Goal: Task Accomplishment & Management: Complete application form

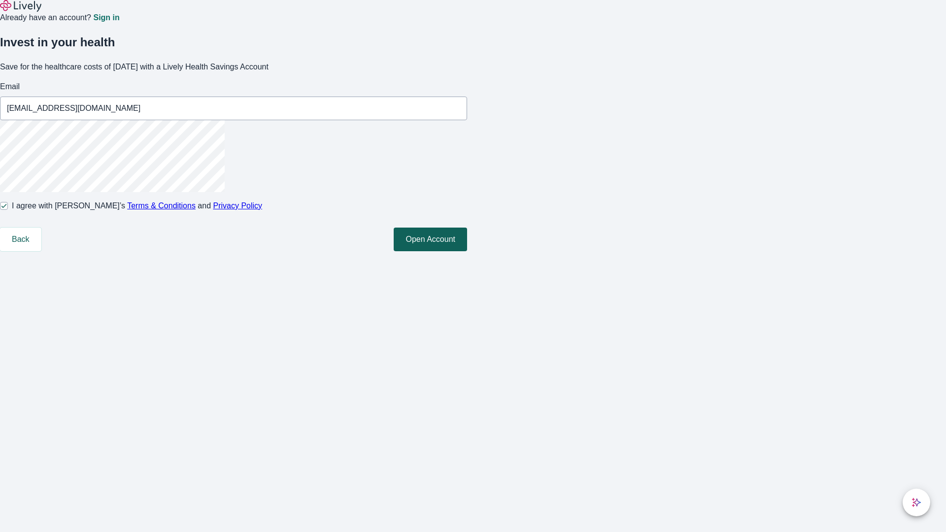
click at [467, 251] on button "Open Account" at bounding box center [430, 240] width 73 height 24
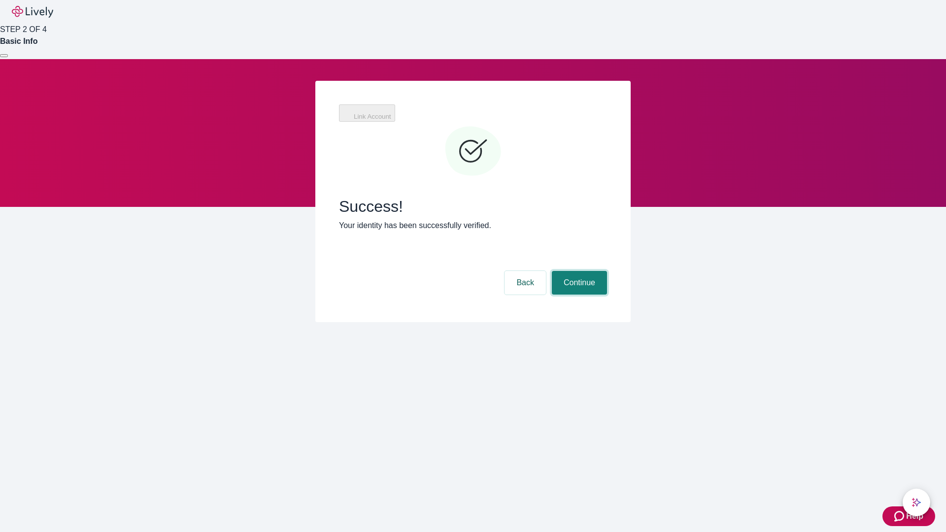
click at [578, 271] on button "Continue" at bounding box center [579, 283] width 55 height 24
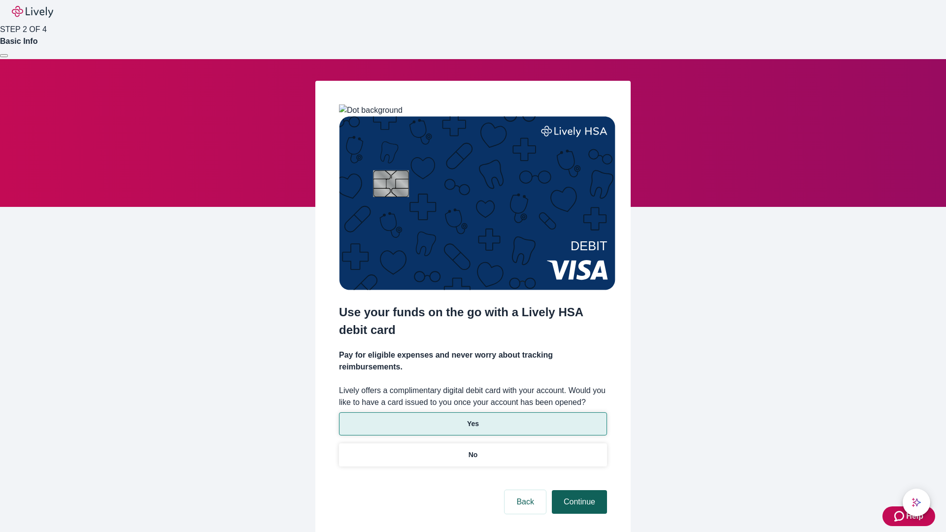
click at [473, 450] on p "No" at bounding box center [473, 455] width 9 height 10
click at [578, 490] on button "Continue" at bounding box center [579, 502] width 55 height 24
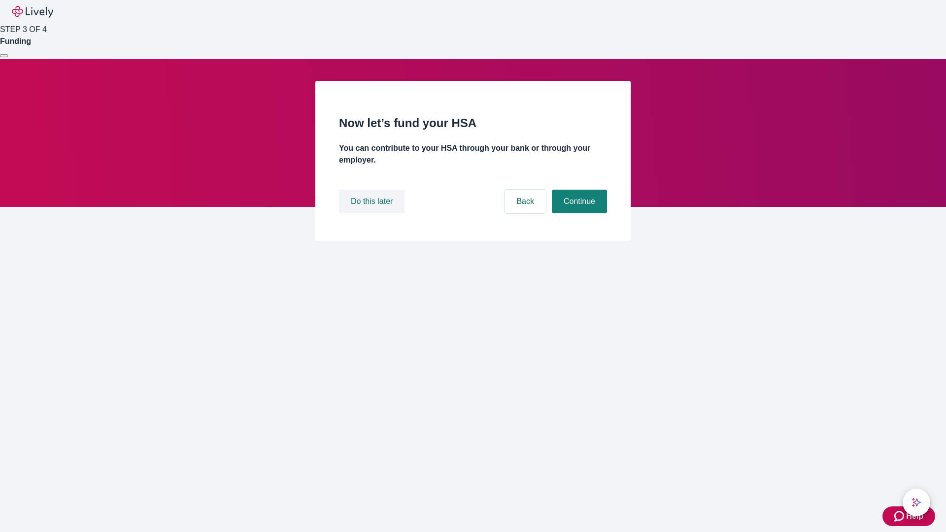
click at [373, 213] on button "Do this later" at bounding box center [372, 202] width 66 height 24
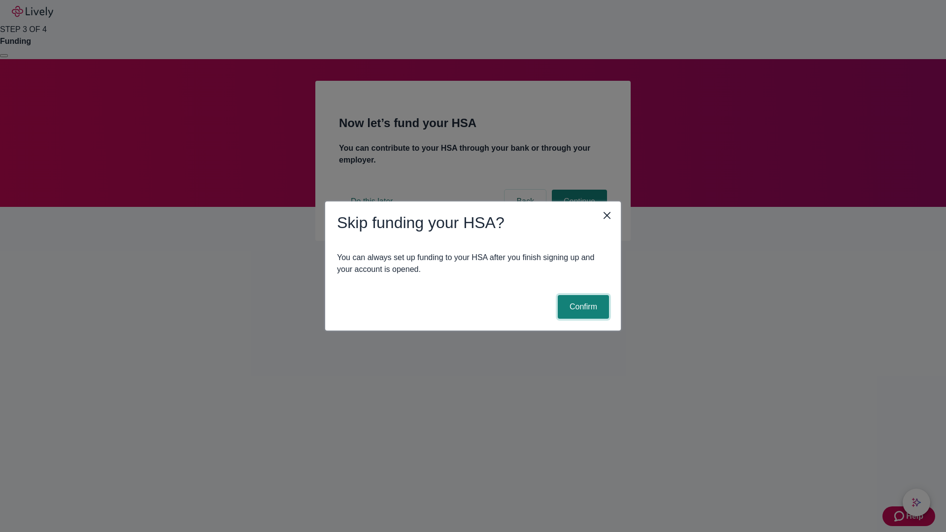
click at [582, 307] on button "Confirm" at bounding box center [583, 307] width 51 height 24
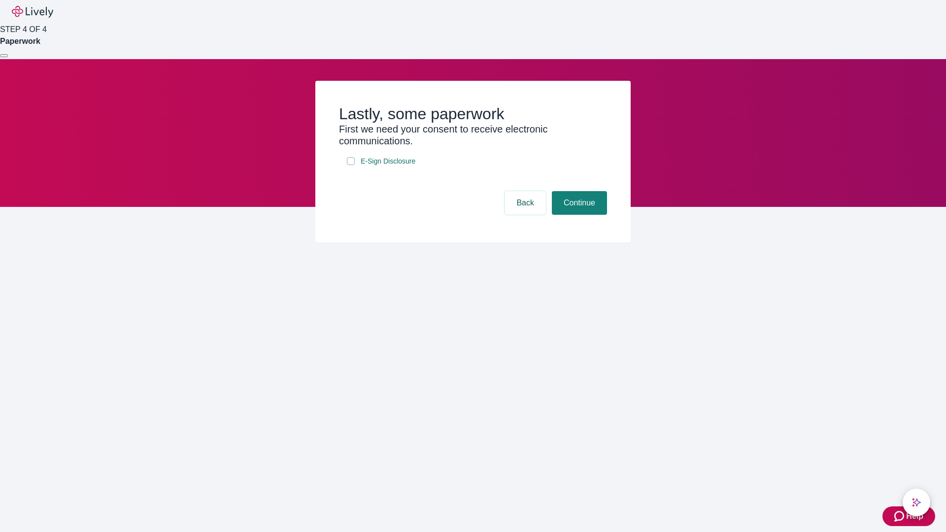
click at [351, 165] on input "E-Sign Disclosure" at bounding box center [351, 161] width 8 height 8
checkbox input "true"
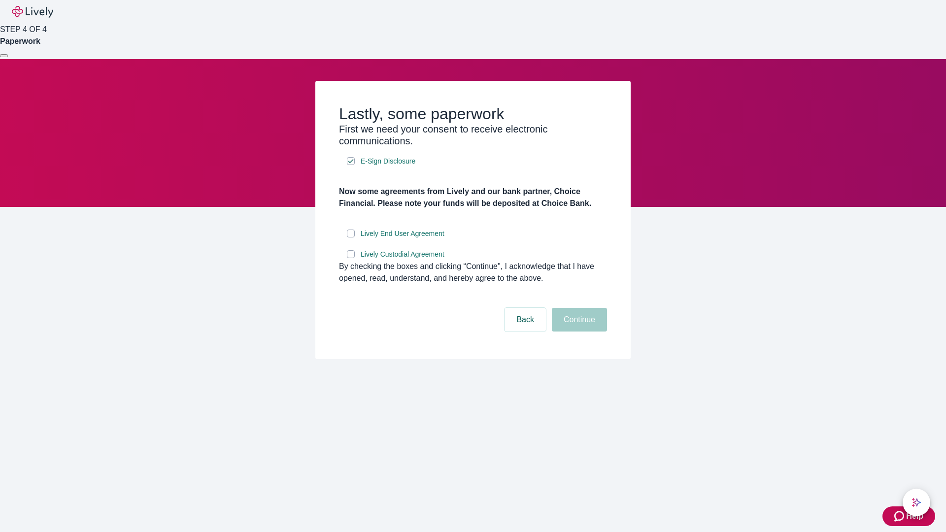
click at [351, 238] on input "Lively End User Agreement" at bounding box center [351, 234] width 8 height 8
checkbox input "true"
click at [351, 258] on input "Lively Custodial Agreement" at bounding box center [351, 254] width 8 height 8
checkbox input "true"
click at [578, 332] on button "Continue" at bounding box center [579, 320] width 55 height 24
